Goal: Entertainment & Leisure: Browse casually

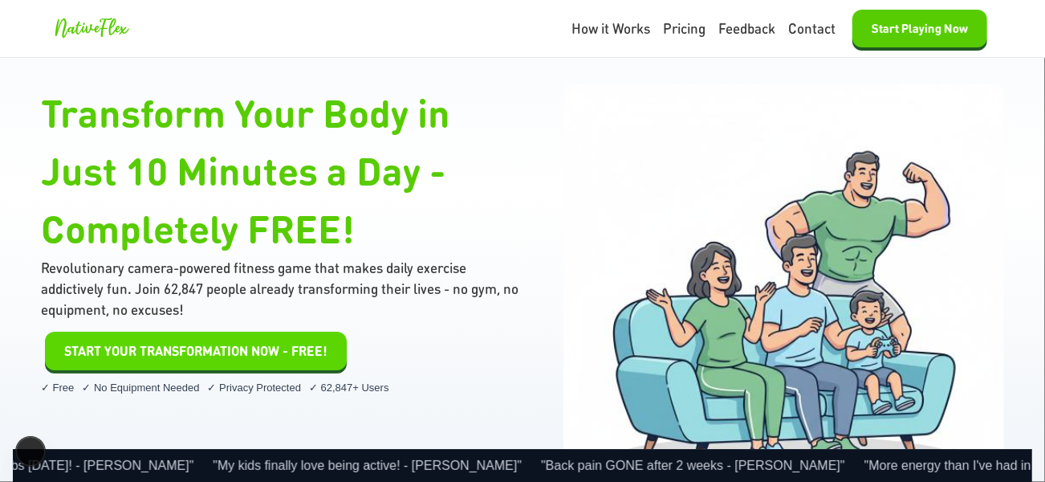
click at [97, 362] on button "START YOUR TRANSFORMATION NOW - FREE!" at bounding box center [196, 351] width 302 height 39
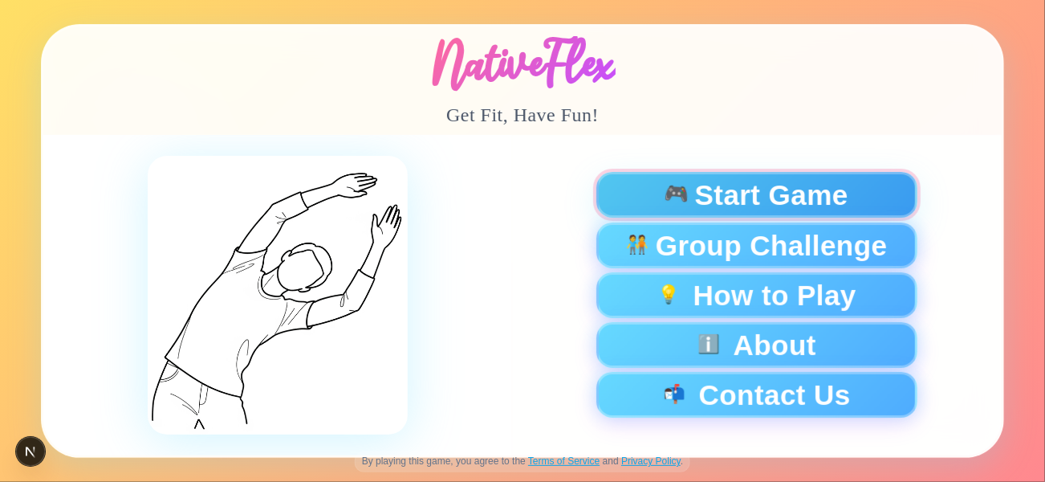
click at [785, 194] on span "Start Game" at bounding box center [771, 195] width 153 height 28
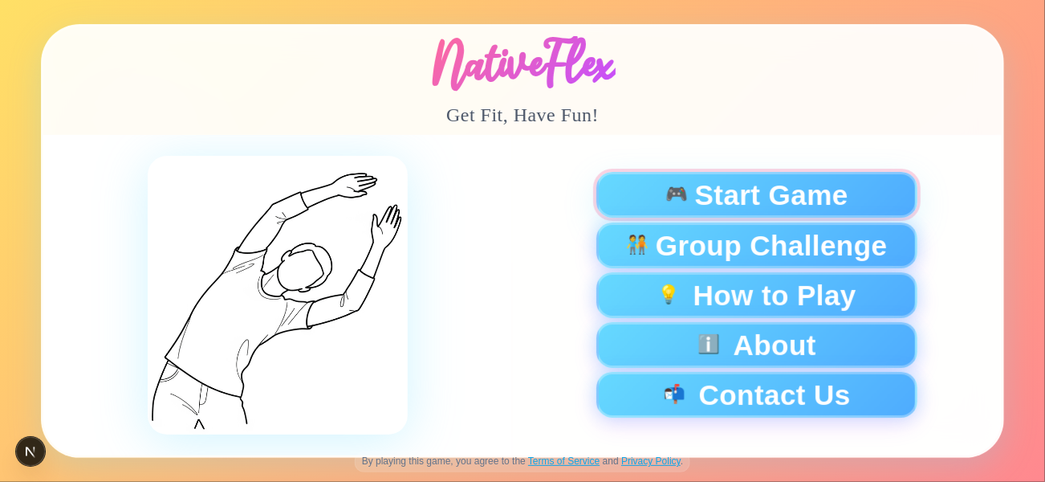
click at [785, 194] on span "Start Game" at bounding box center [771, 195] width 153 height 28
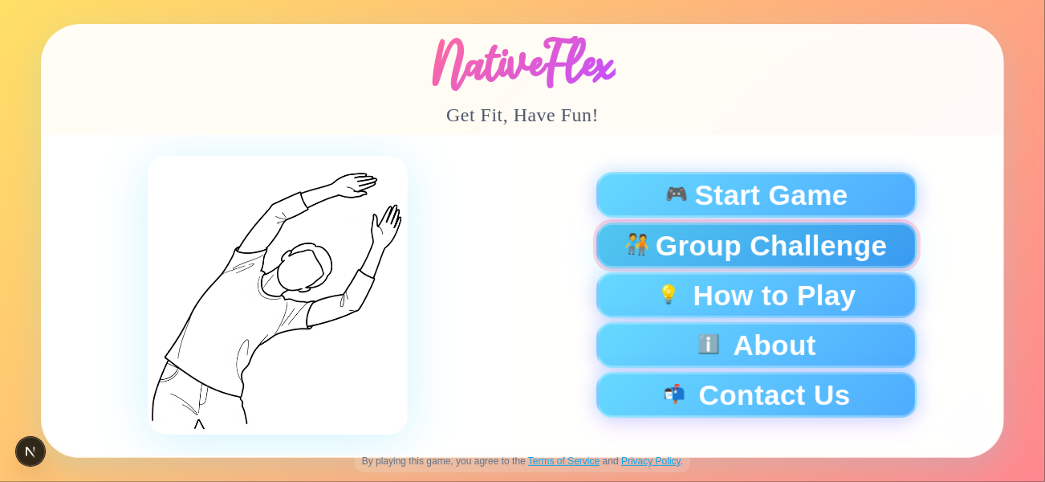
click at [739, 250] on span "Group Challenge" at bounding box center [772, 245] width 232 height 28
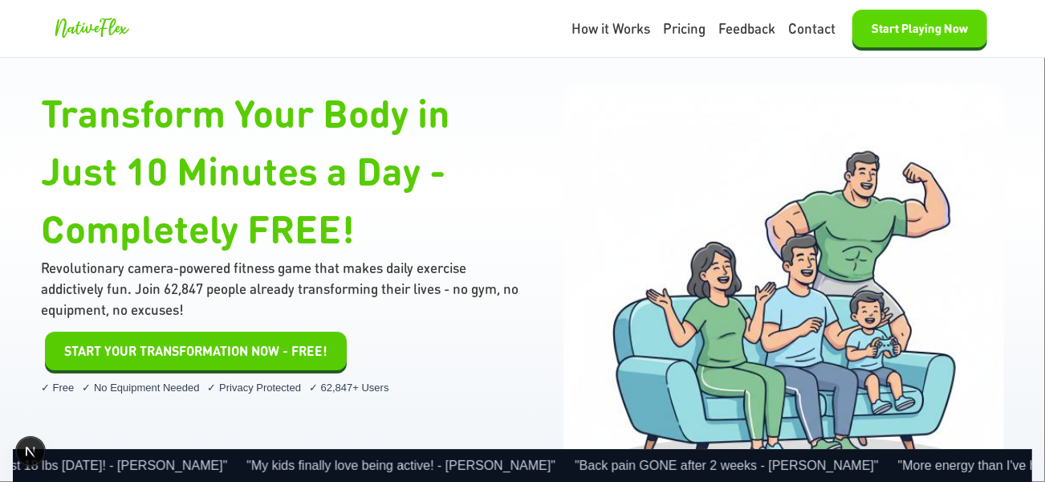
click at [887, 27] on button "Start Playing Now" at bounding box center [920, 29] width 135 height 38
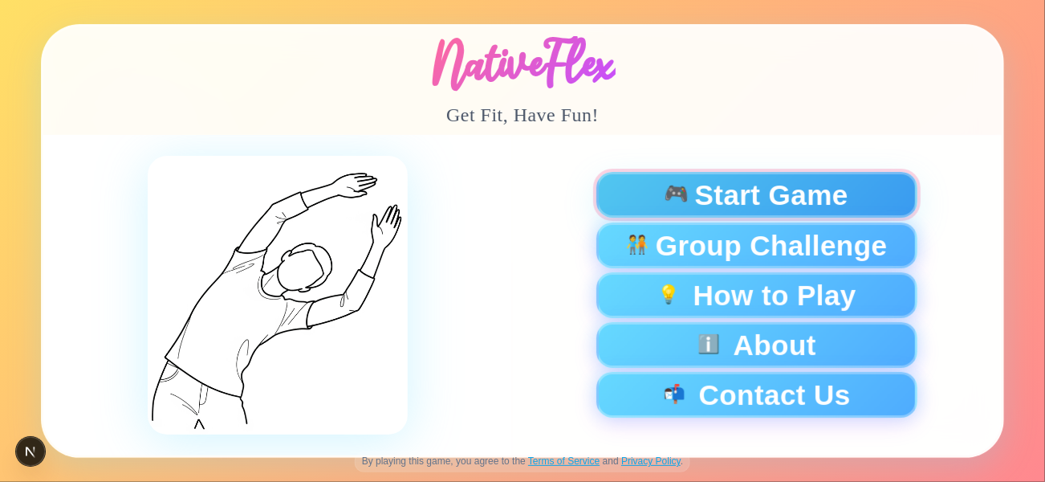
click at [770, 187] on span "Start Game" at bounding box center [771, 195] width 153 height 28
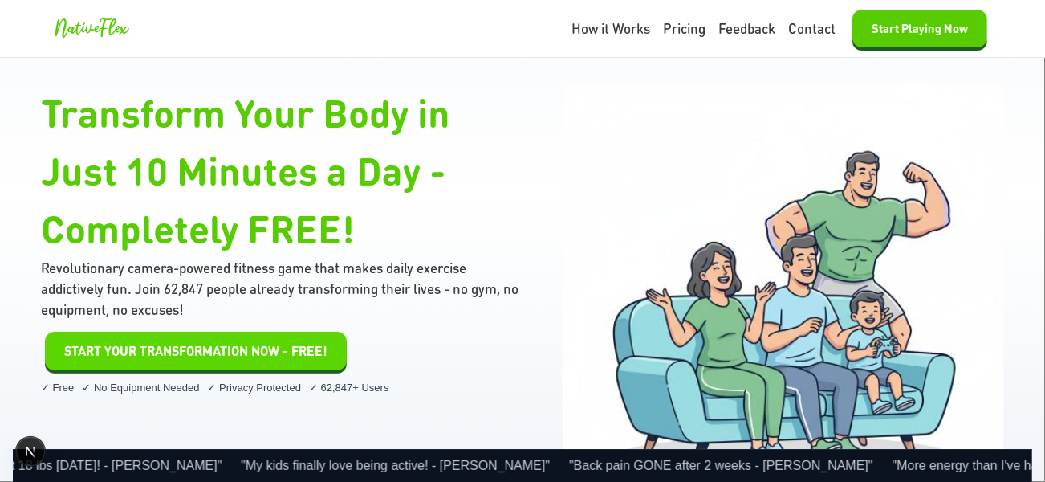
click at [241, 343] on span "START YOUR TRANSFORMATION NOW - FREE!" at bounding box center [195, 350] width 263 height 19
click at [284, 355] on span "START YOUR TRANSFORMATION NOW - FREE!" at bounding box center [195, 350] width 263 height 19
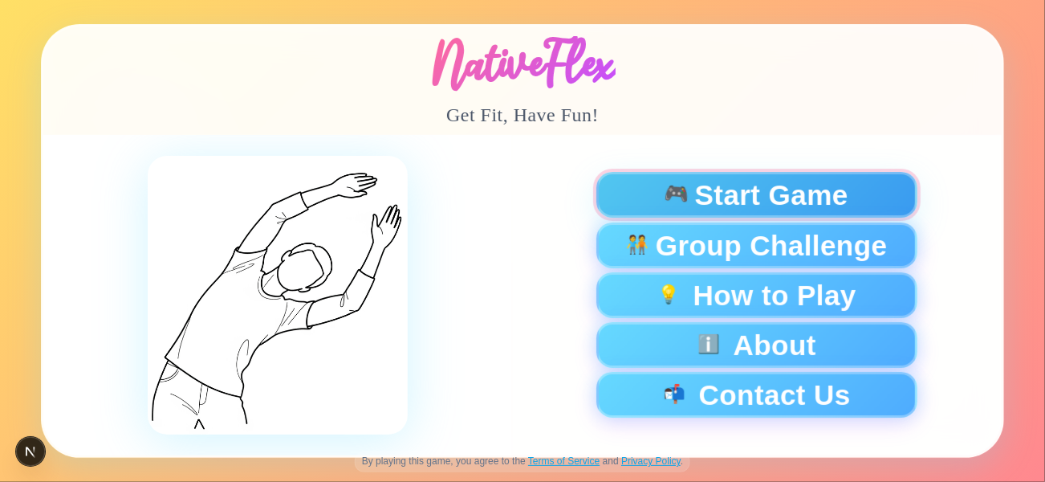
click at [735, 187] on span "Start Game" at bounding box center [771, 195] width 153 height 28
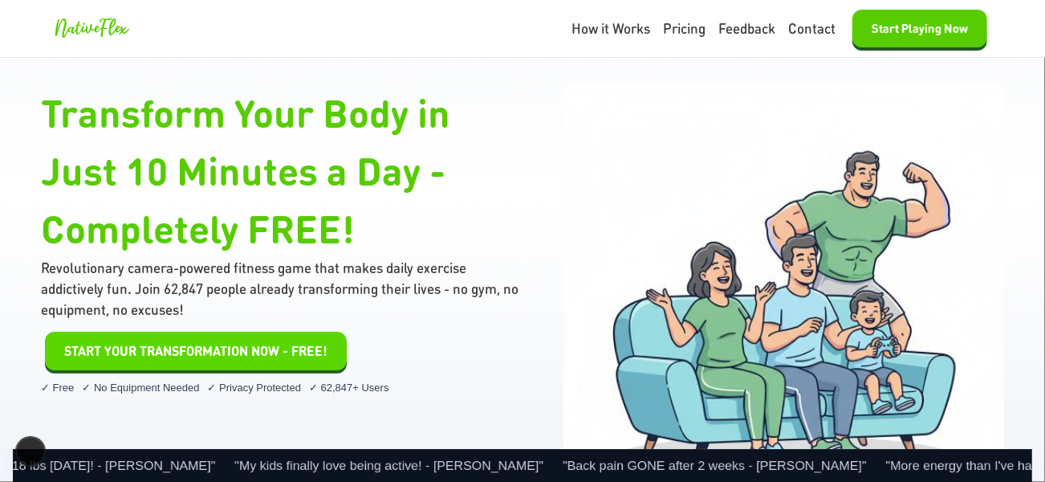
click at [226, 356] on button "START YOUR TRANSFORMATION NOW - FREE!" at bounding box center [196, 351] width 302 height 39
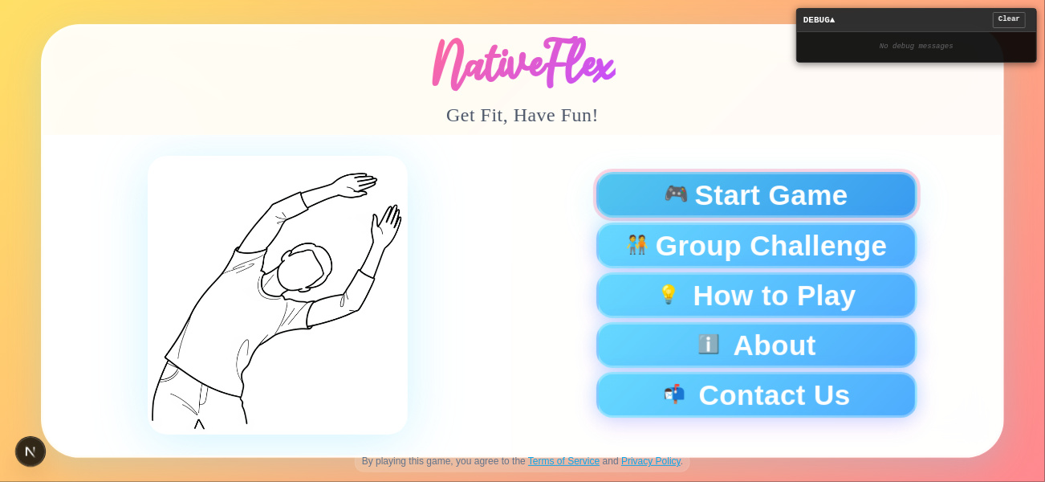
click at [515, 177] on button "🎮 Start Game" at bounding box center [756, 195] width 321 height 46
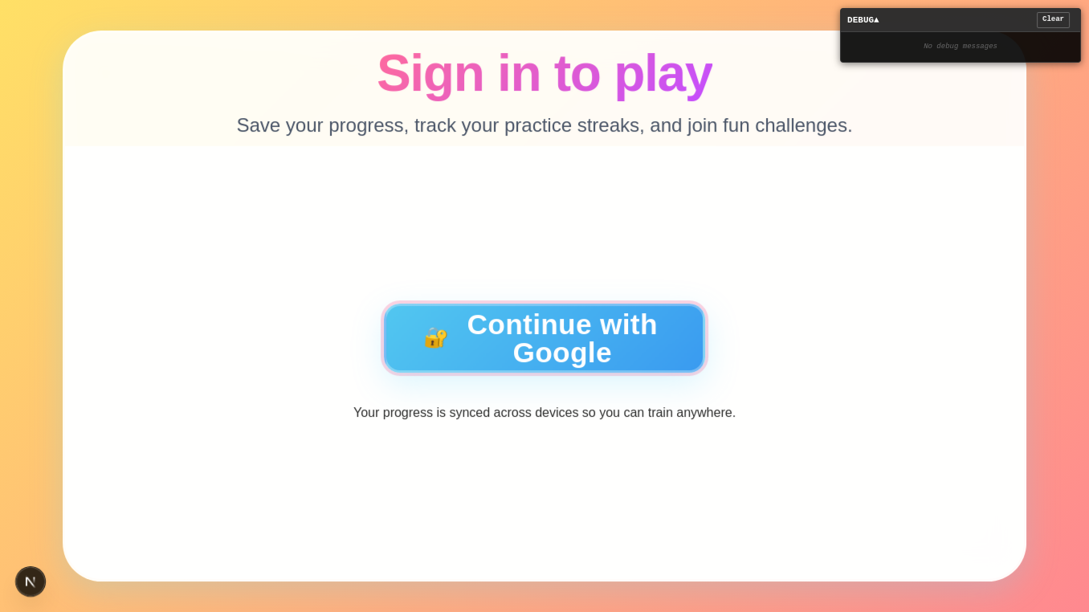
click at [515, 309] on button "🔐 Continue with Google" at bounding box center [544, 337] width 321 height 69
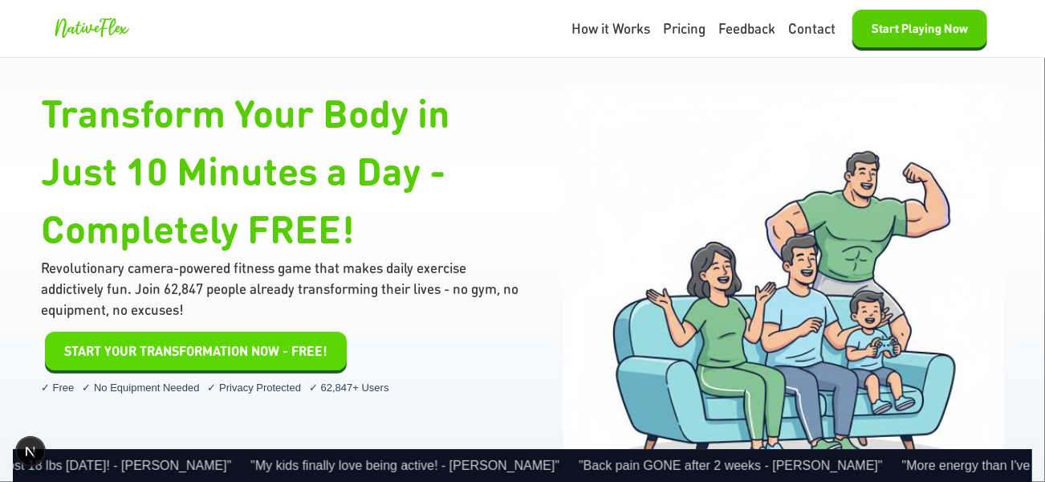
click at [208, 350] on span "START YOUR TRANSFORMATION NOW - FREE!" at bounding box center [195, 350] width 263 height 19
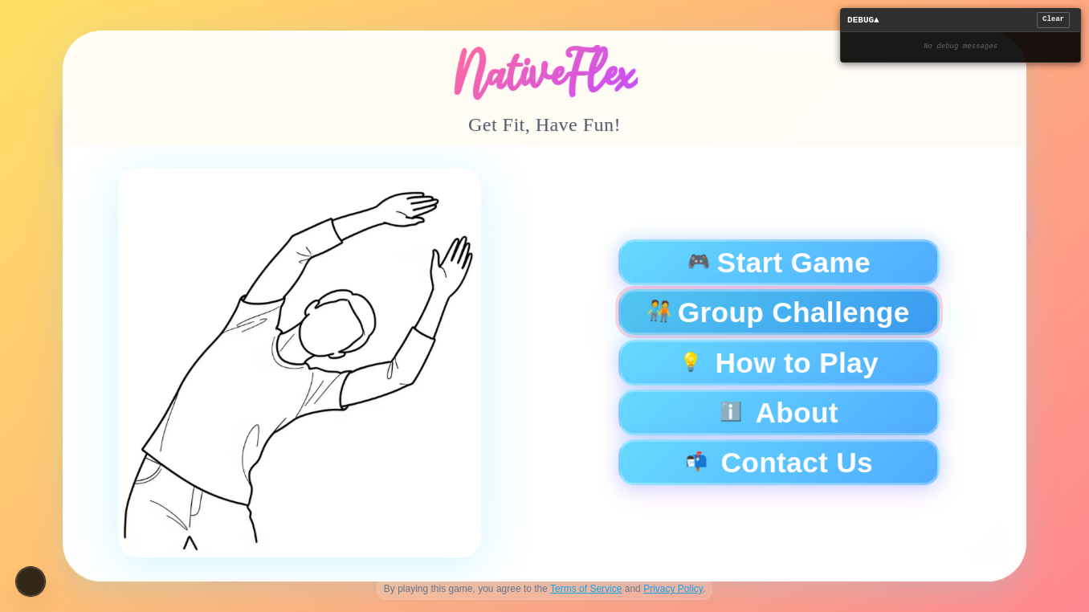
click at [734, 316] on span "Group Challenge" at bounding box center [794, 313] width 232 height 28
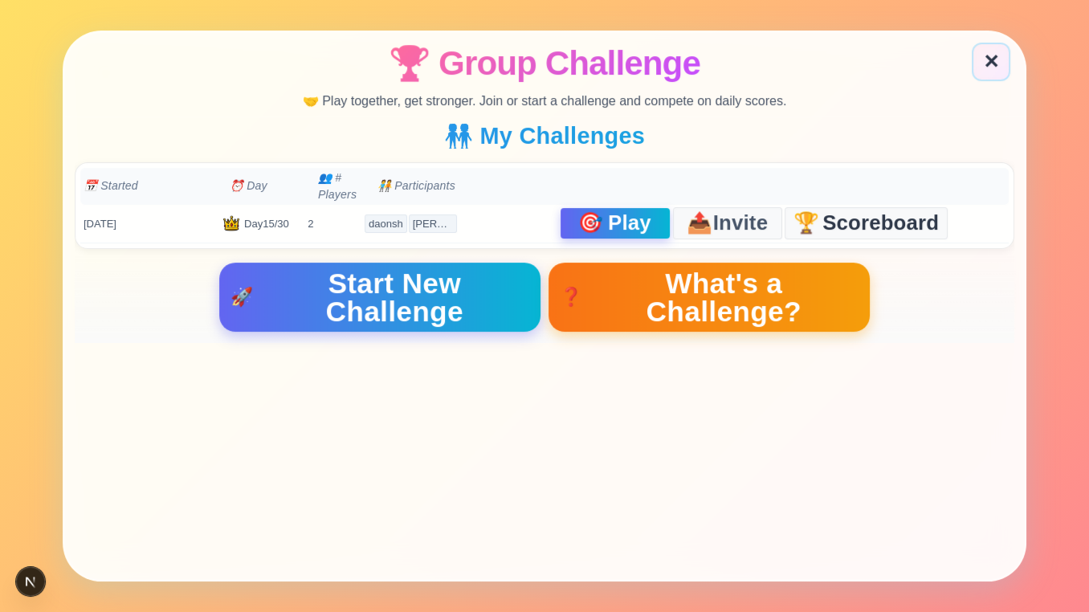
click at [617, 209] on button "🎯 Play" at bounding box center [614, 224] width 109 height 31
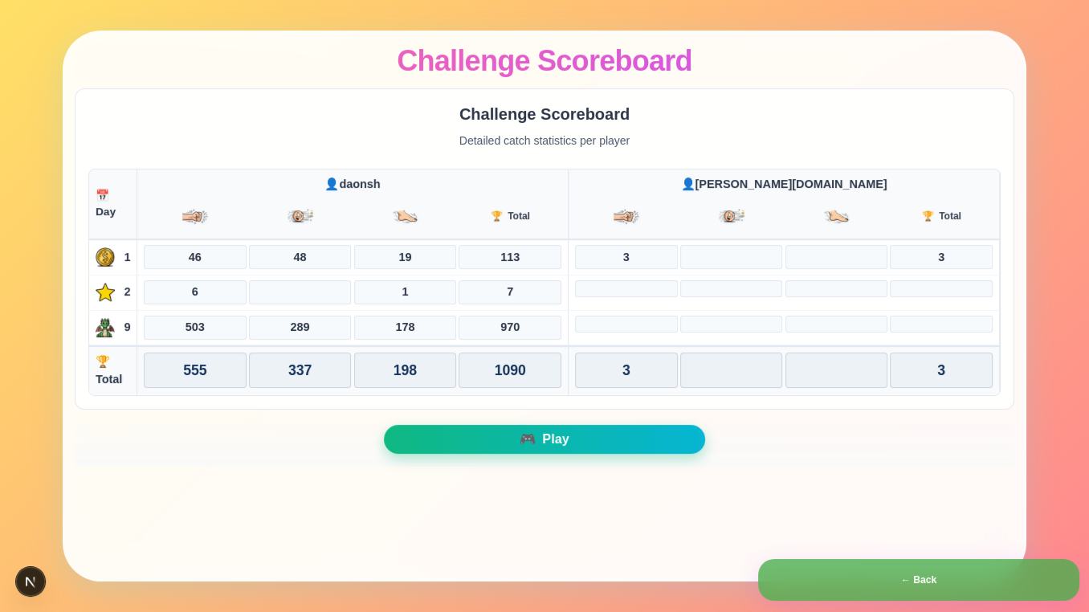
click at [482, 450] on div "🎮 Play" at bounding box center [544, 439] width 939 height 31
click at [486, 439] on button "🎮 Play" at bounding box center [544, 439] width 321 height 29
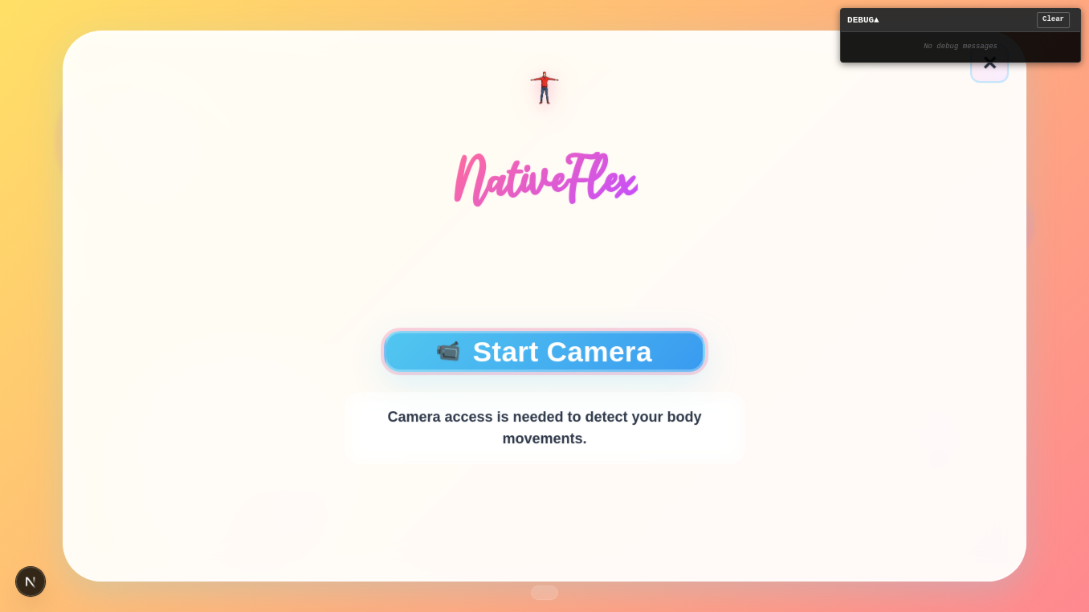
click at [482, 360] on button "📹 Start Camera" at bounding box center [544, 351] width 321 height 41
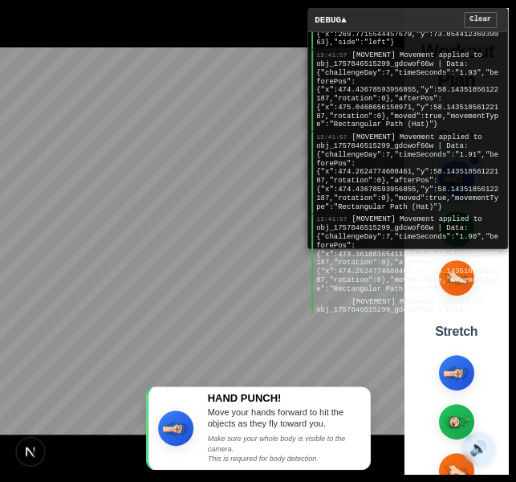
scroll to position [3348, 0]
